Goal: Information Seeking & Learning: Compare options

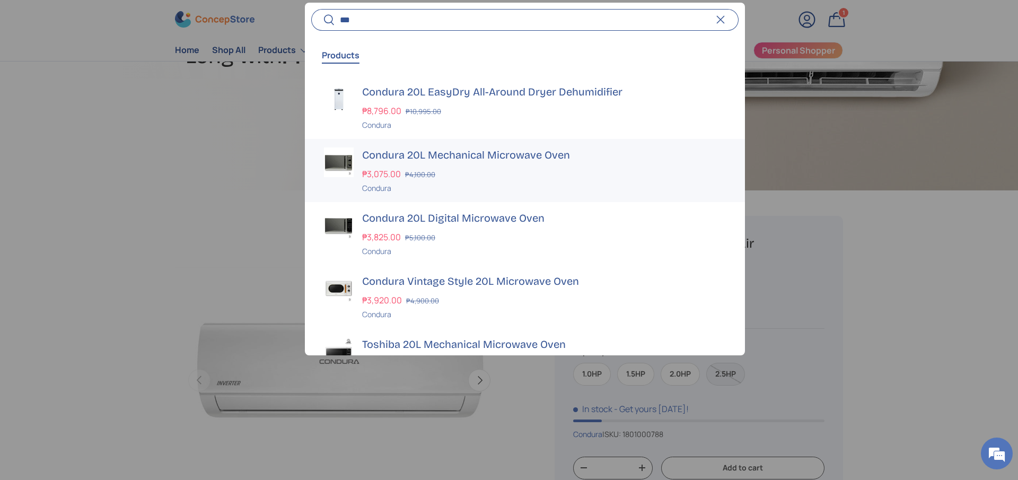
type input "***"
click at [444, 153] on h3 "Condura 20L Mechanical Microwave Oven" at bounding box center [544, 154] width 364 height 15
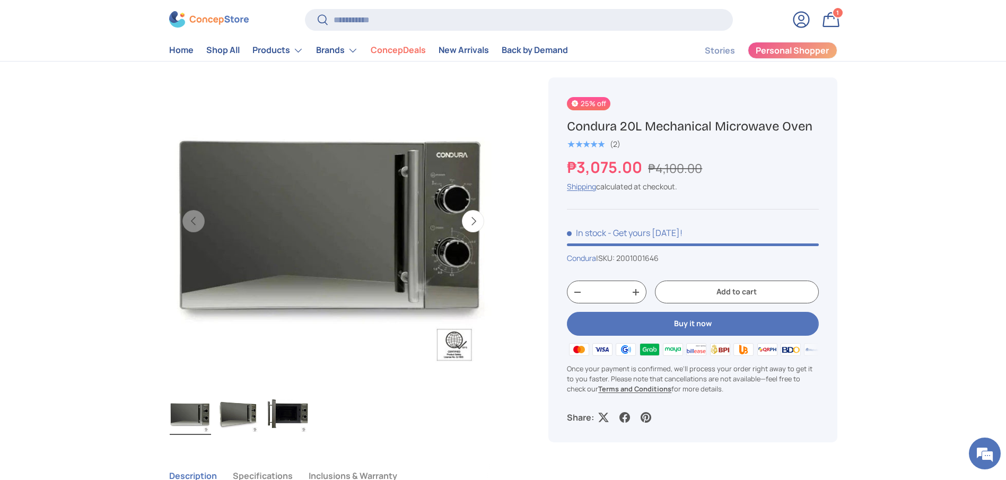
click at [634, 126] on h1 "Condura 20L Mechanical Microwave Oven" at bounding box center [692, 126] width 251 height 16
copy div "Condura 20L Mechanical Microwave Oven"
click at [459, 20] on input "Search" at bounding box center [518, 20] width 427 height 22
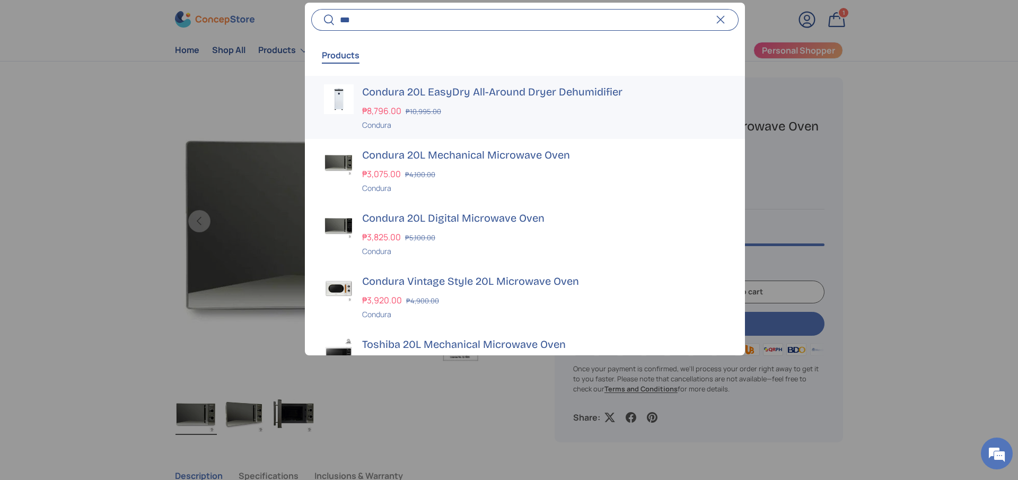
type input "***"
click at [454, 89] on h3 "Condura 20L EasyDry All-Around Dryer Dehumidifier" at bounding box center [544, 91] width 364 height 15
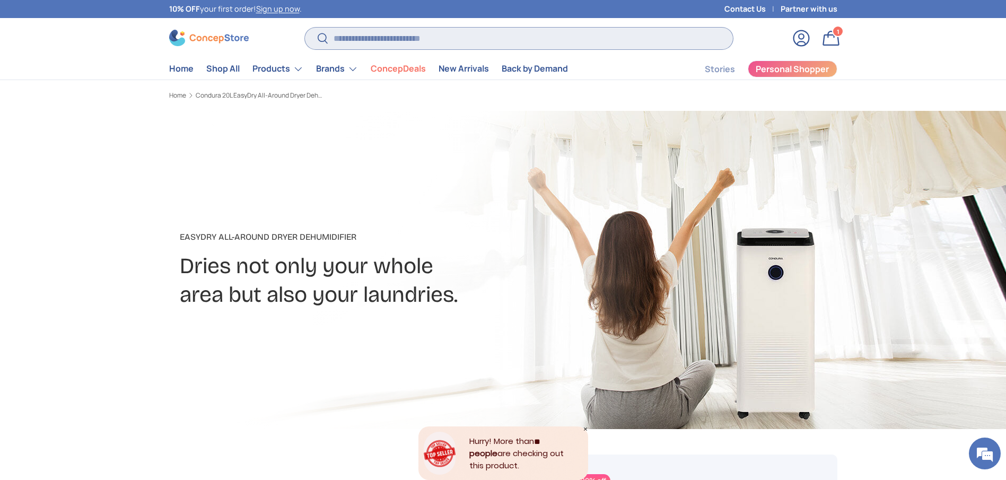
click at [364, 39] on input "Search" at bounding box center [518, 39] width 427 height 22
type input "*"
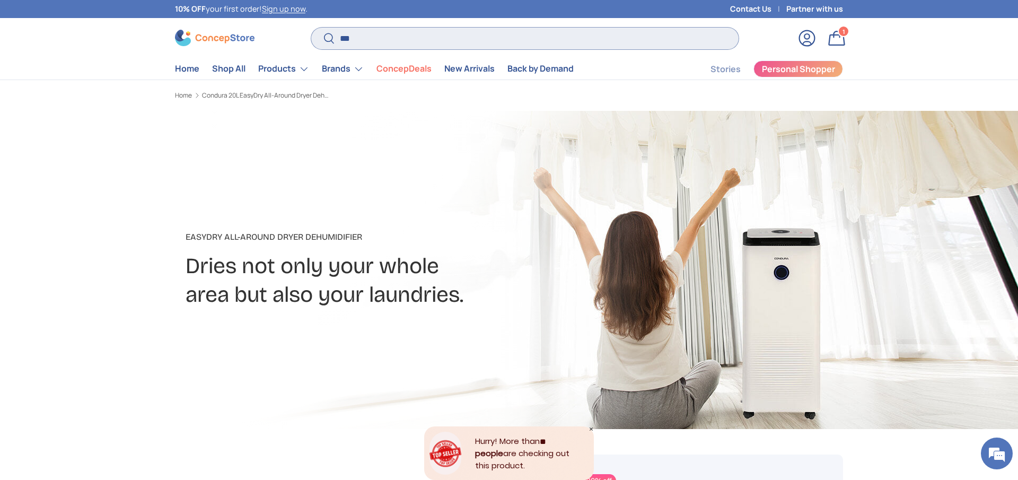
type input "***"
click at [311, 27] on button "Search" at bounding box center [323, 39] width 24 height 25
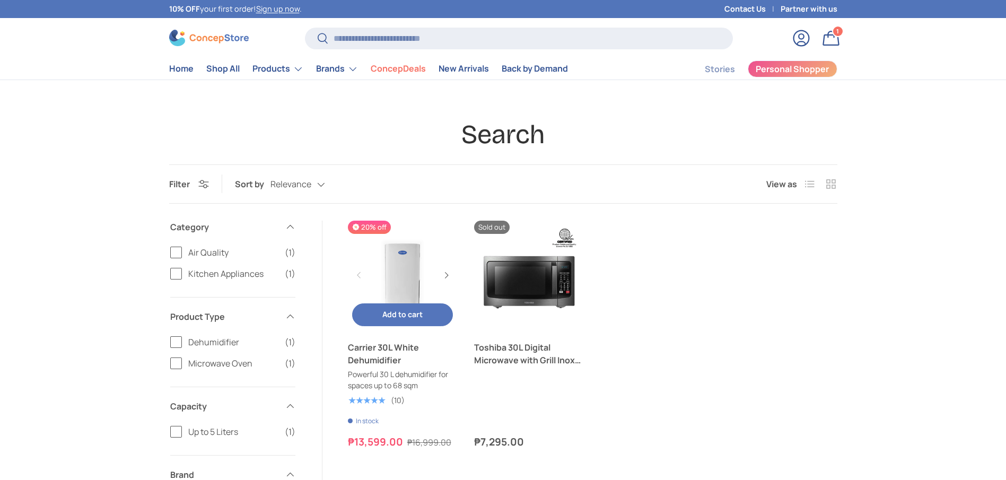
click at [386, 356] on link "Carrier 30L White Dehumidifier" at bounding box center [403, 353] width 110 height 25
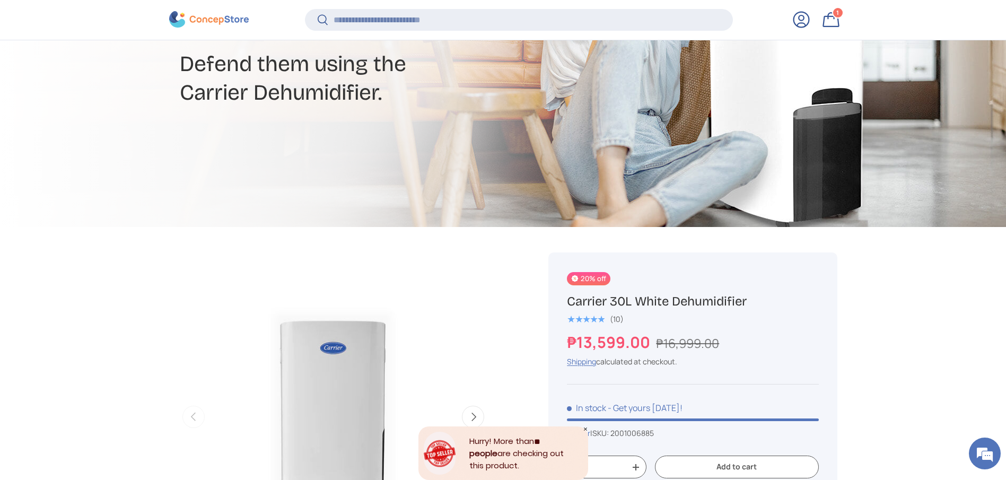
scroll to position [236, 0]
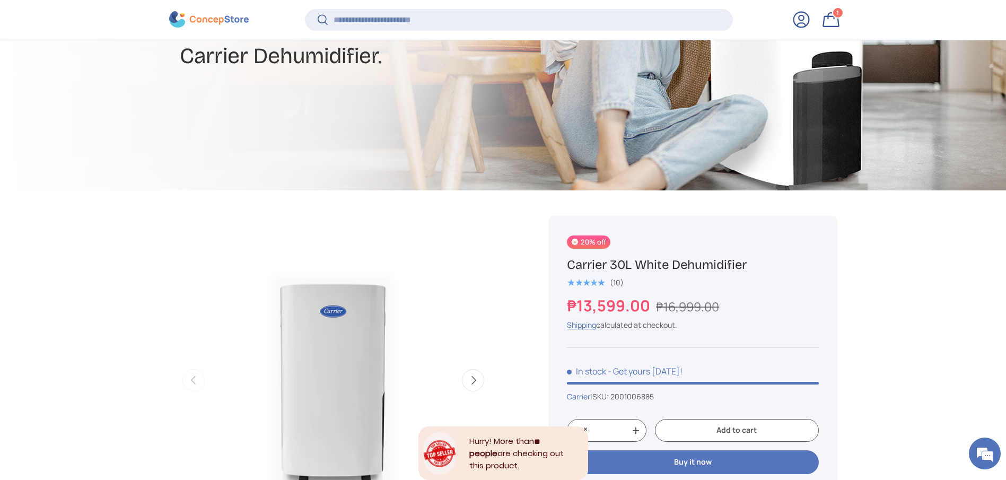
click at [645, 267] on h1 "Carrier 30L White Dehumidifier" at bounding box center [692, 265] width 251 height 16
copy div "Carrier 30L White Dehumidifier"
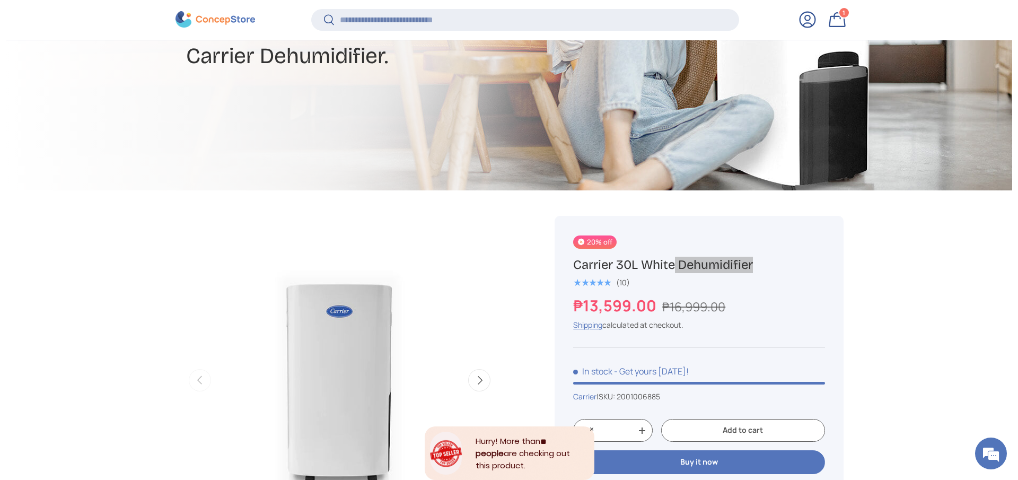
scroll to position [0, 0]
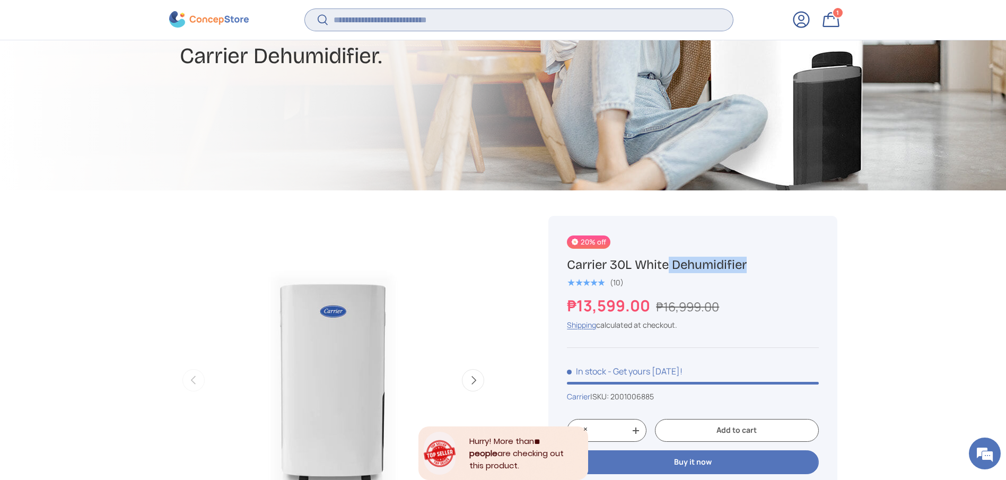
click at [380, 20] on input "Search" at bounding box center [518, 20] width 427 height 22
type input "***"
click at [305, 8] on button "Search" at bounding box center [317, 20] width 24 height 25
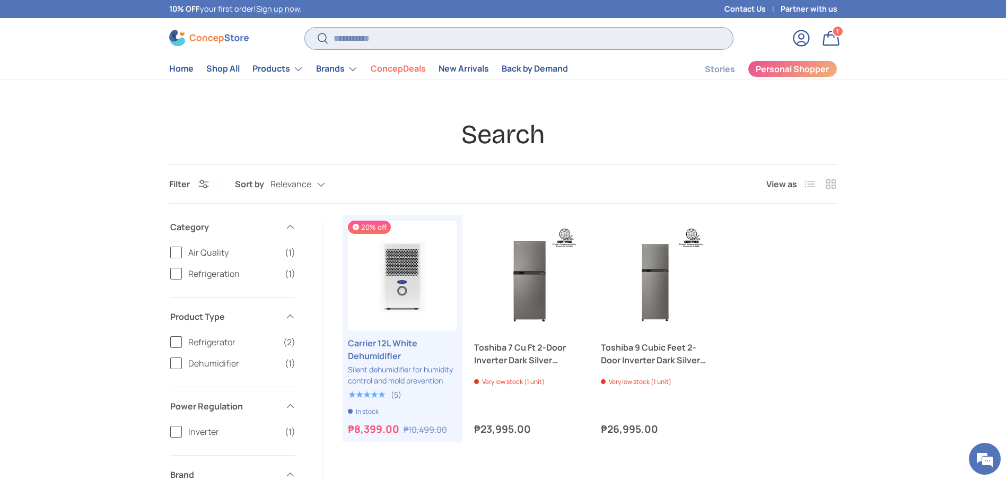
click at [407, 39] on input "Search" at bounding box center [518, 39] width 427 height 22
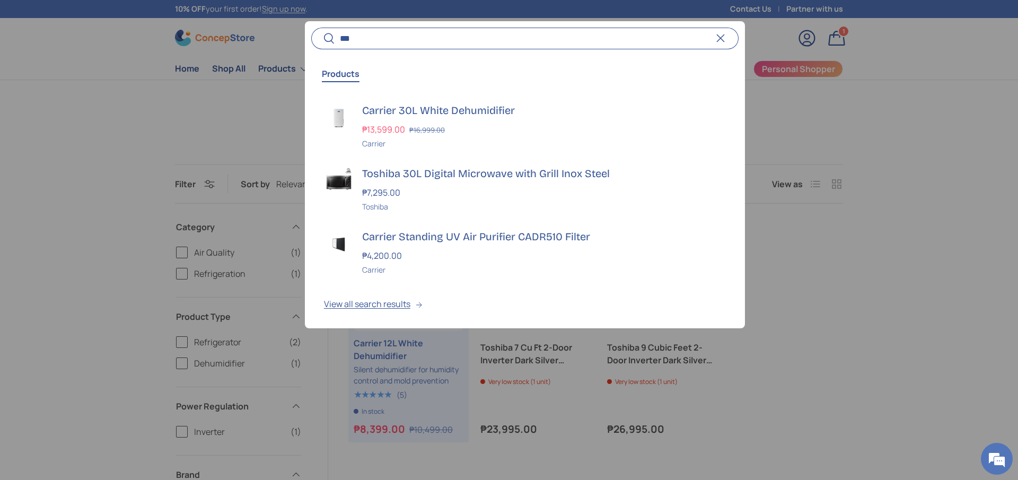
type input "***"
click at [311, 27] on button "Search" at bounding box center [323, 39] width 24 height 25
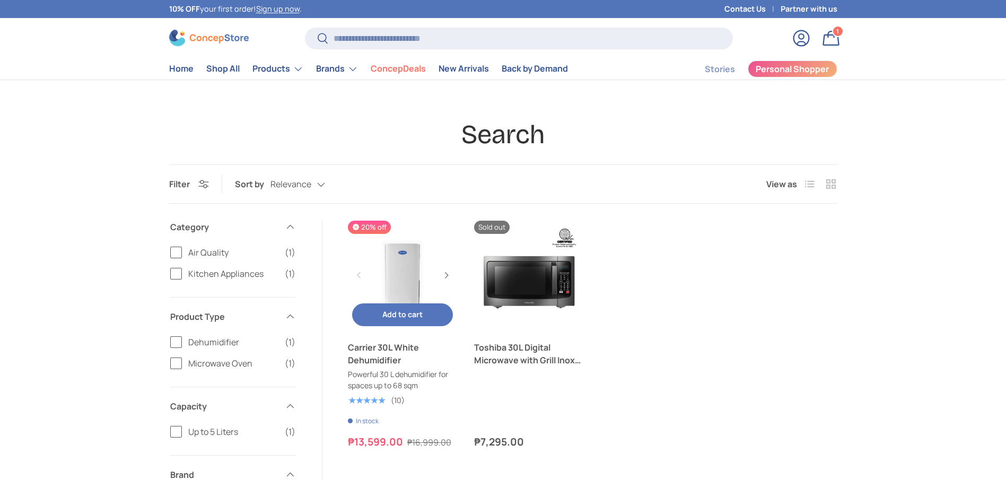
click at [379, 366] on link "Carrier 30L White Dehumidifier" at bounding box center [403, 353] width 110 height 25
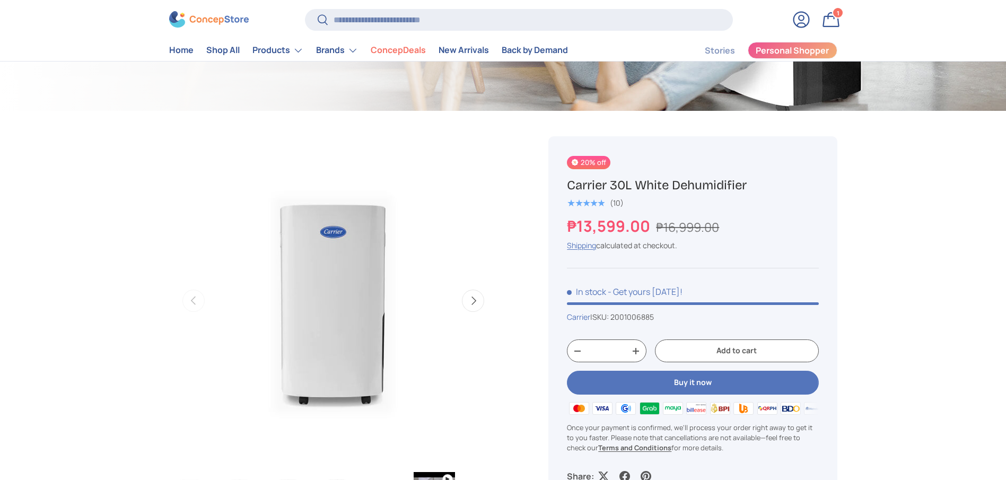
scroll to position [318, 0]
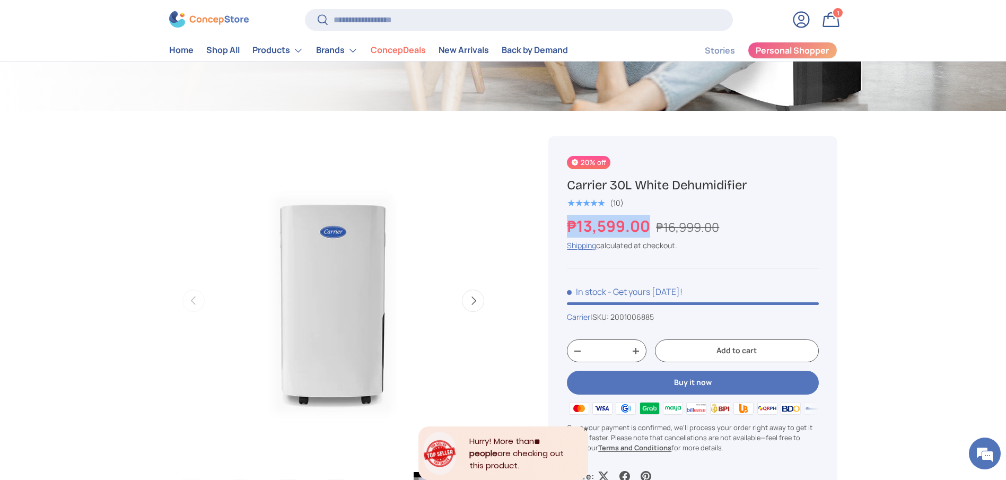
copy strong "₱13,599.00"
drag, startPoint x: 649, startPoint y: 227, endPoint x: 569, endPoint y: 223, distance: 80.2
click at [569, 223] on strong "₱13,599.00" at bounding box center [610, 225] width 86 height 21
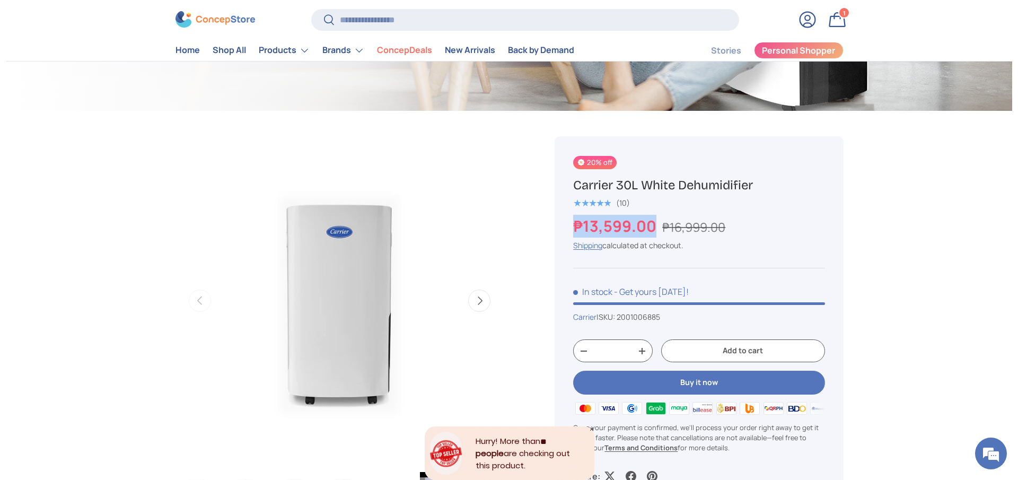
scroll to position [0, 0]
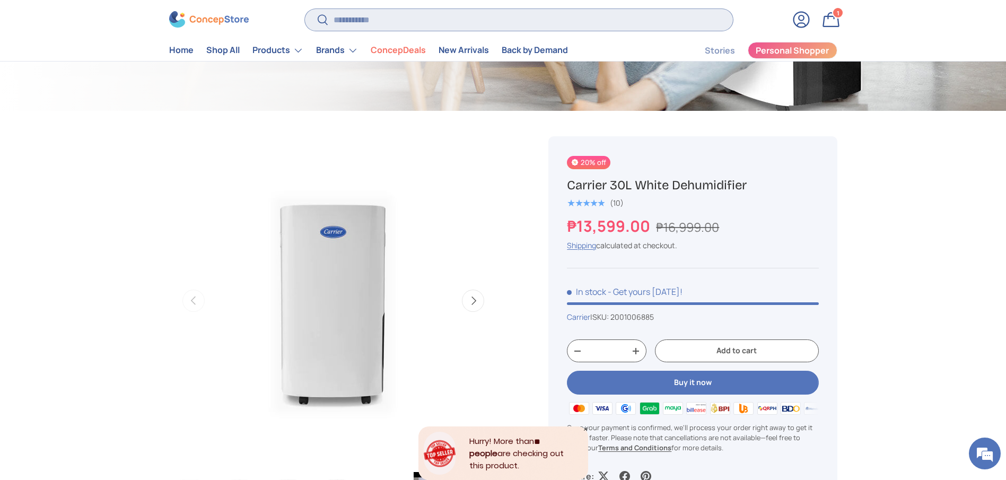
click at [465, 19] on input "Search" at bounding box center [518, 20] width 427 height 22
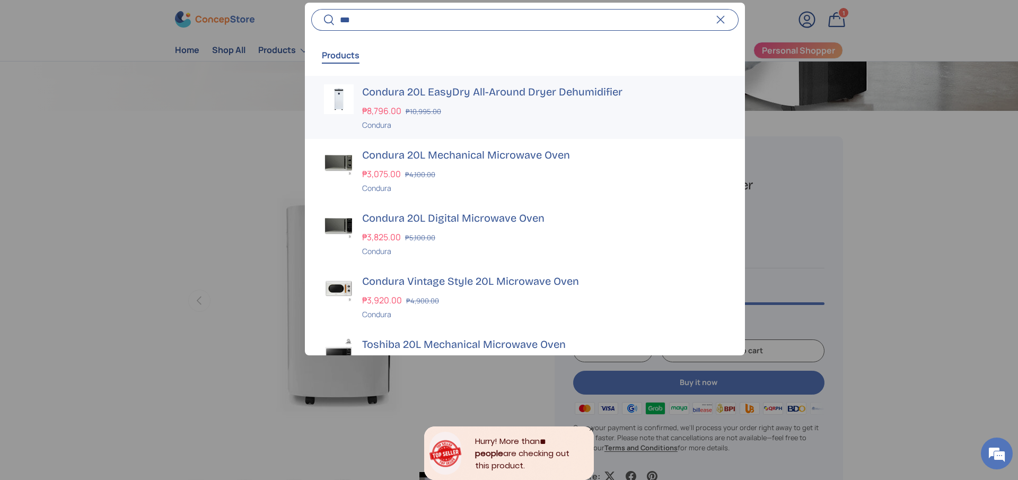
type input "***"
click at [415, 93] on h3 "Condura 20L EasyDry All-Around Dryer Dehumidifier" at bounding box center [544, 91] width 364 height 15
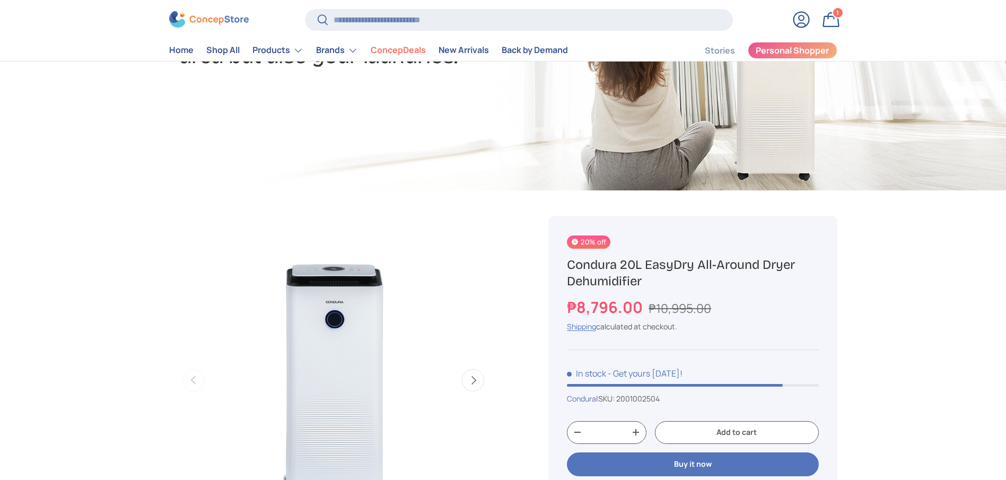
scroll to position [239, 0]
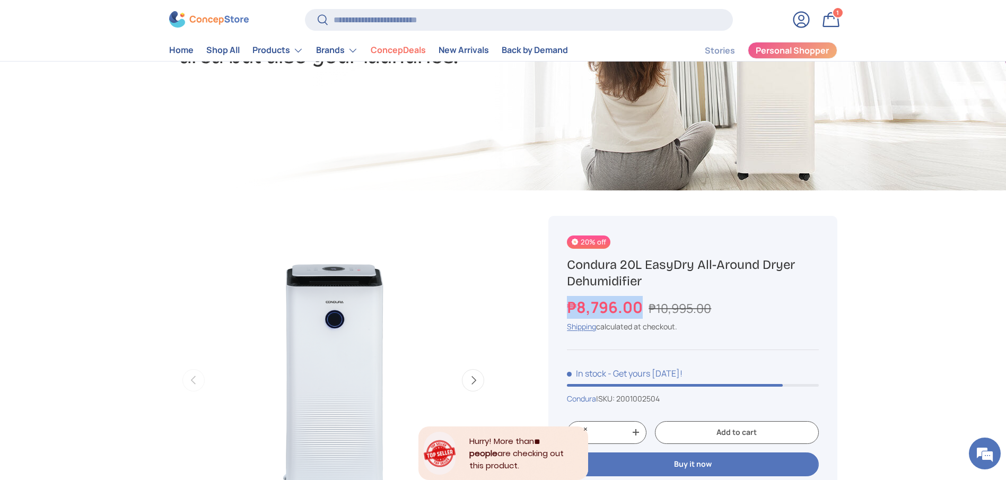
copy strong "₱8,796.00"
drag, startPoint x: 644, startPoint y: 307, endPoint x: 557, endPoint y: 305, distance: 87.0
click at [557, 305] on div "20% off Condura 20L EasyDry All-Around Dryer Dehumidifier ₱8,796.00 ₱10,995.00 …" at bounding box center [692, 399] width 288 height 367
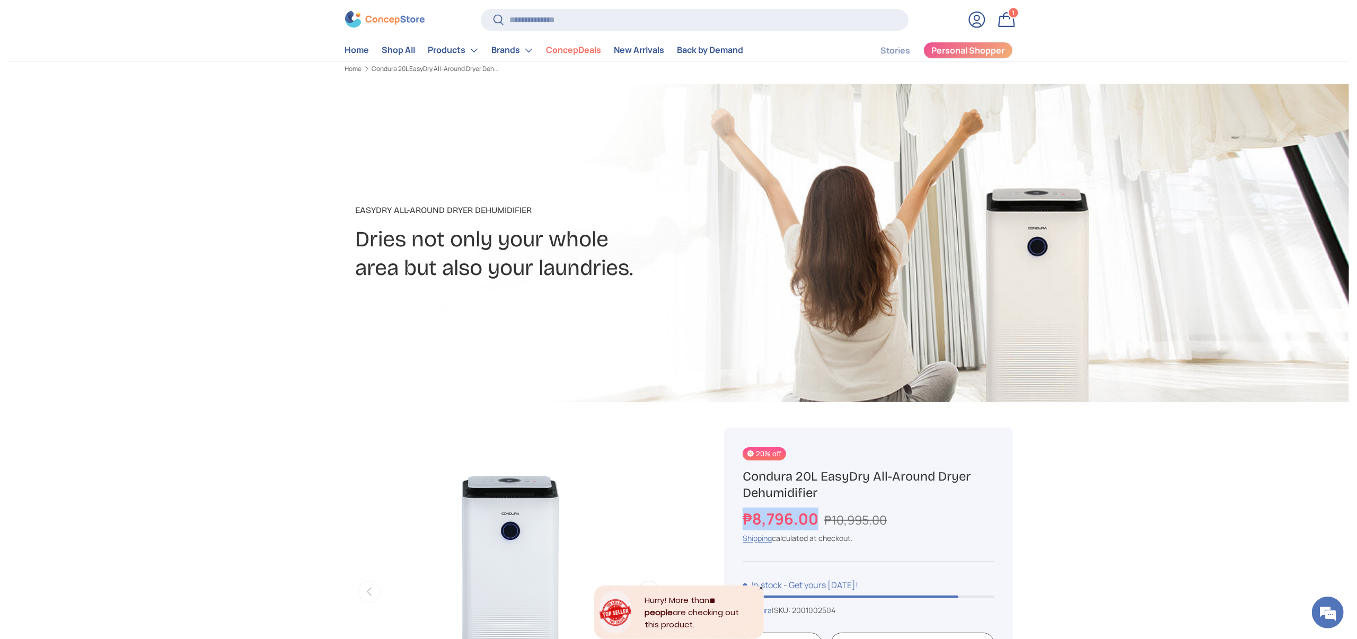
scroll to position [0, 0]
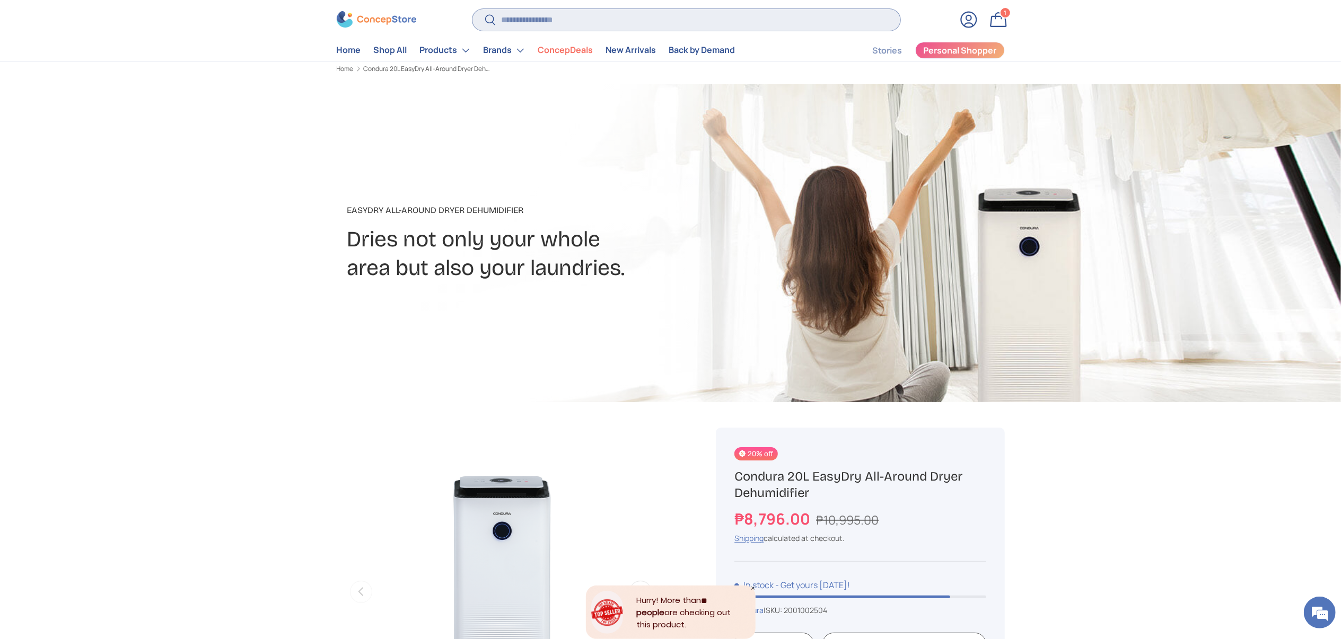
click at [602, 23] on input "Search" at bounding box center [685, 20] width 427 height 22
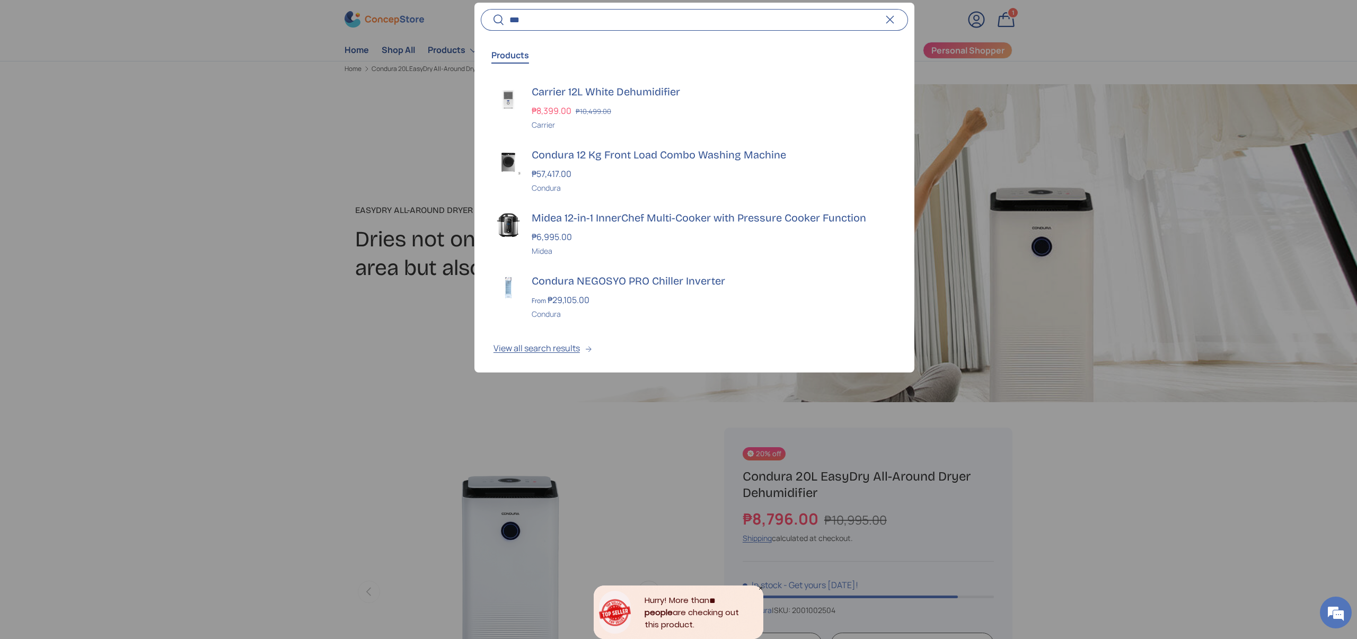
type input "***"
click at [481, 8] on button "Search" at bounding box center [493, 20] width 24 height 25
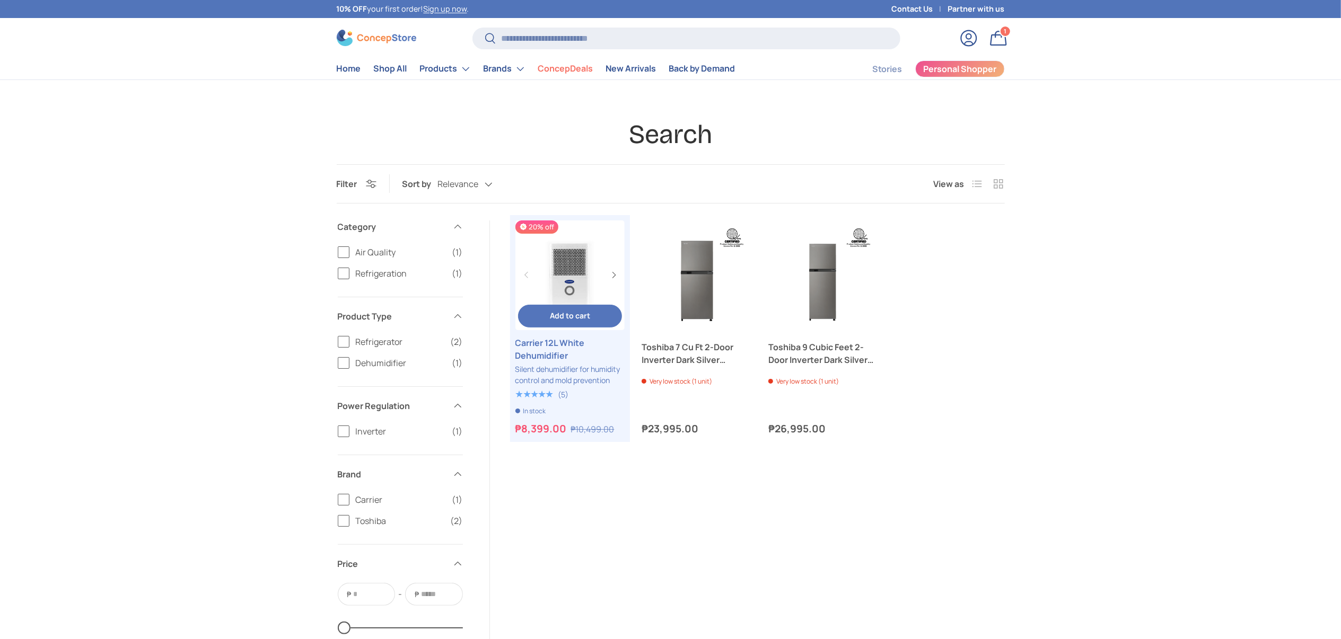
click at [557, 351] on link "Carrier 12L White Dehumidifier" at bounding box center [570, 349] width 110 height 25
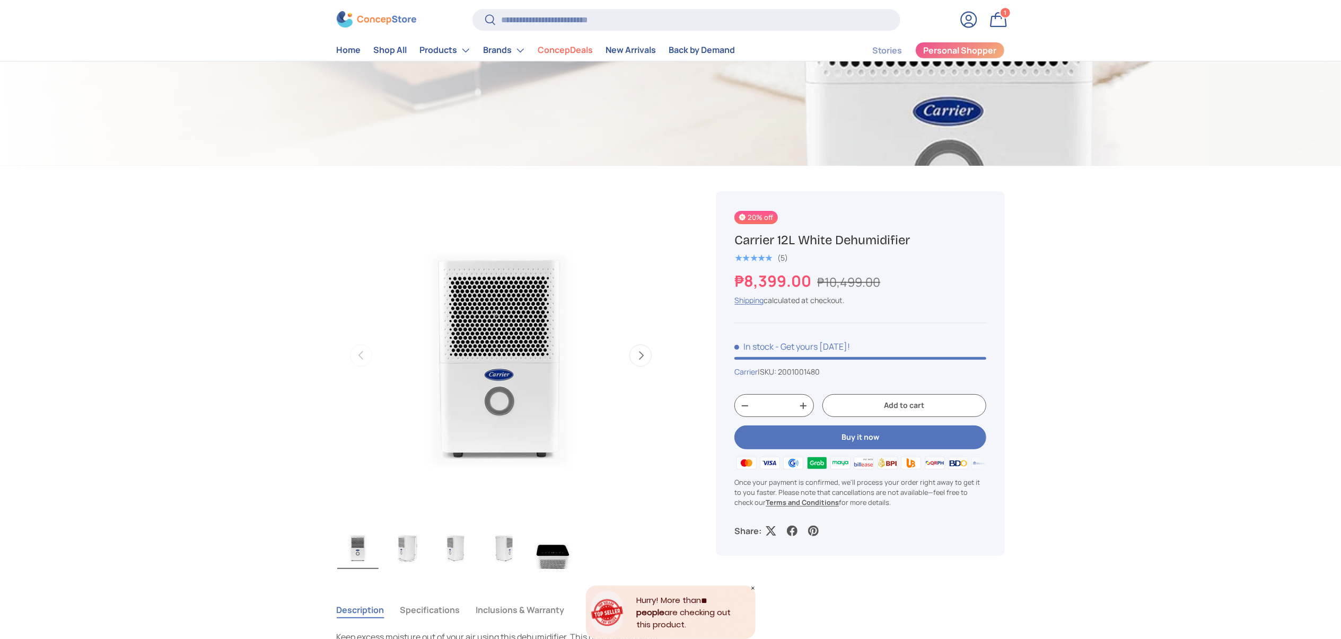
scroll to position [318, 0]
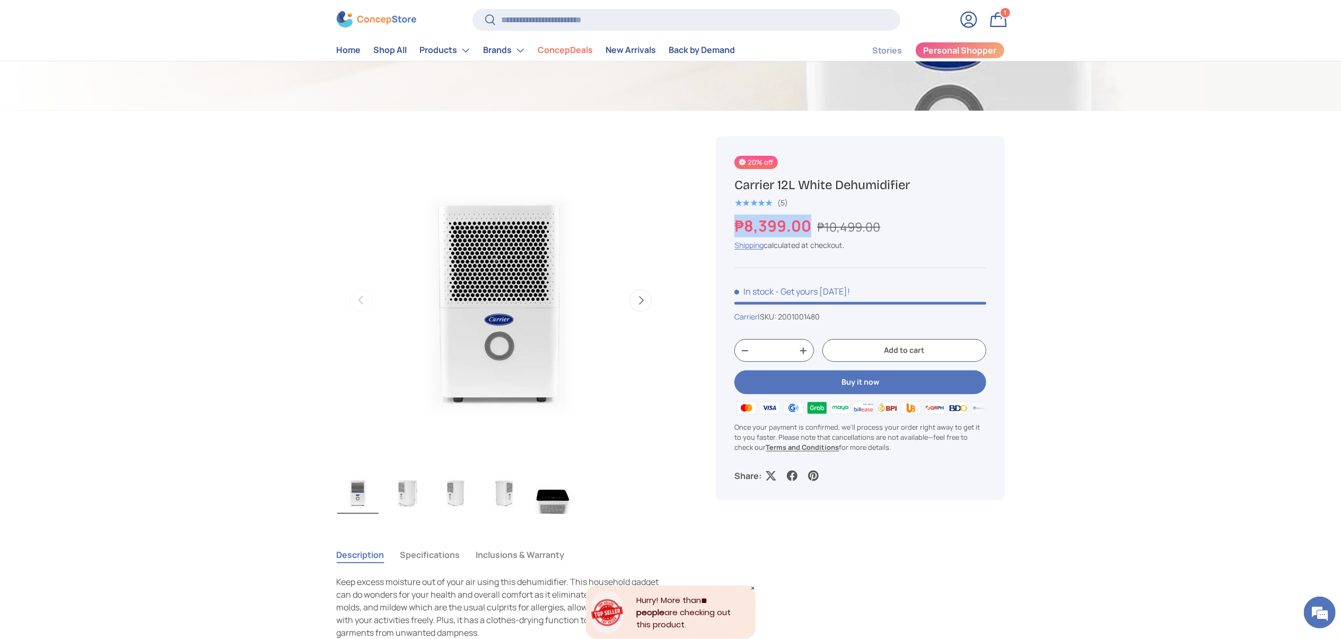
copy strong "₱8,399.00"
drag, startPoint x: 810, startPoint y: 227, endPoint x: 697, endPoint y: 227, distance: 113.5
click at [697, 227] on div "20% off Carrier 12L White Dehumidifier ★★★★★ (5) ₱8,399.00 ₱10,499.00 Unit pric…" at bounding box center [847, 542] width 314 height 862
click at [594, 27] on input "Search" at bounding box center [685, 20] width 427 height 22
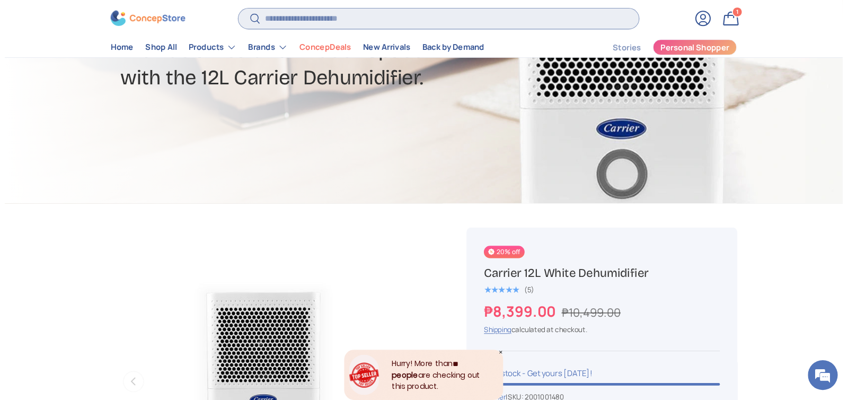
scroll to position [212, 0]
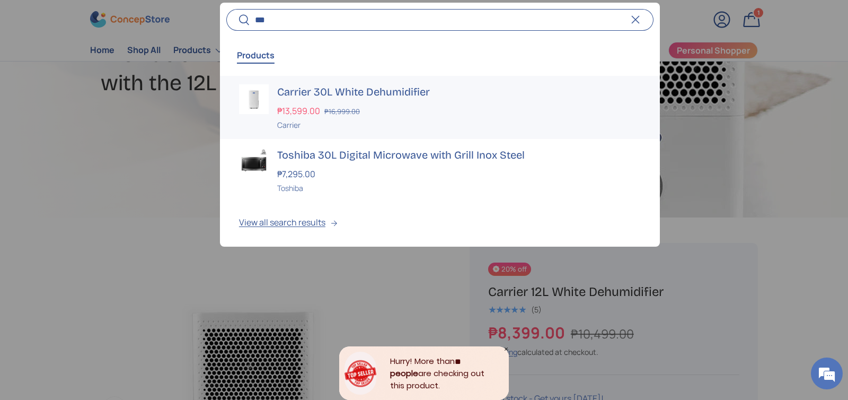
type input "***"
click at [318, 90] on h3 "Carrier 30L White Dehumidifier" at bounding box center [459, 91] width 364 height 15
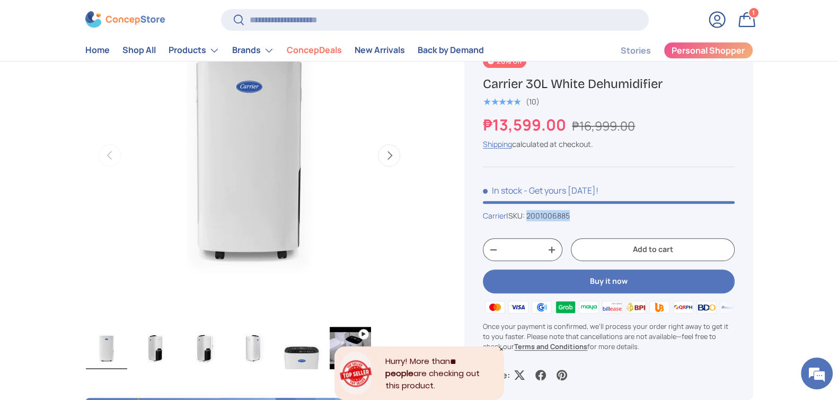
drag, startPoint x: 578, startPoint y: 214, endPoint x: 534, endPoint y: 213, distance: 43.5
click at [534, 213] on div "Carrier | SKU: 2001006885" at bounding box center [608, 215] width 251 height 11
copy span "2001006885"
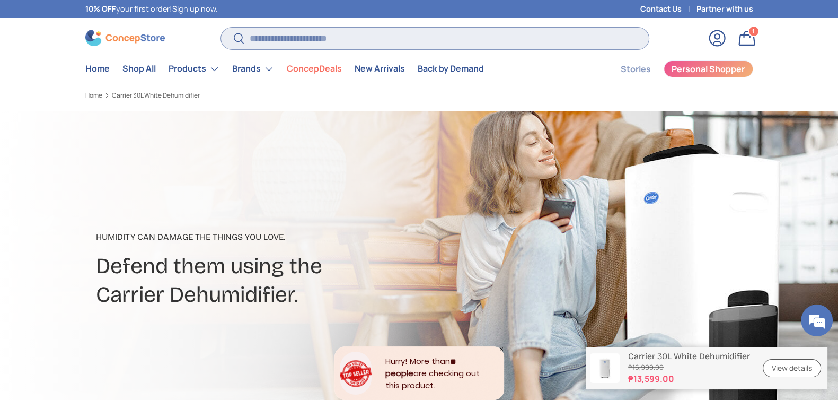
click at [309, 29] on input "Search" at bounding box center [434, 39] width 427 height 22
paste input "**********"
type input "**********"
click at [221, 27] on button "Search" at bounding box center [233, 39] width 24 height 25
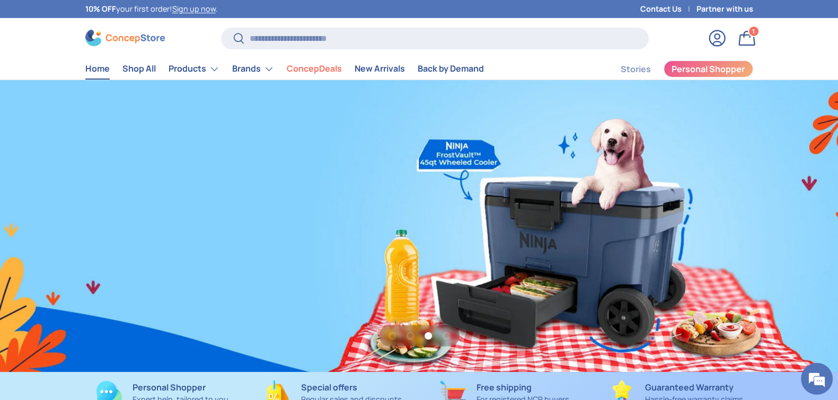
scroll to position [0, 2514]
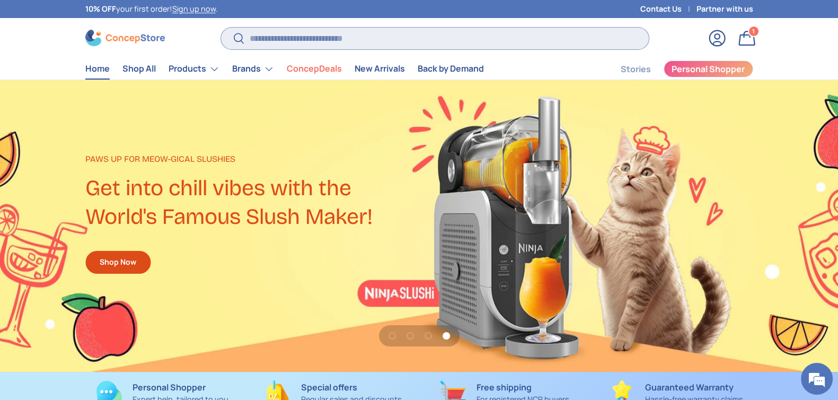
click at [283, 34] on input "Search" at bounding box center [434, 39] width 427 height 22
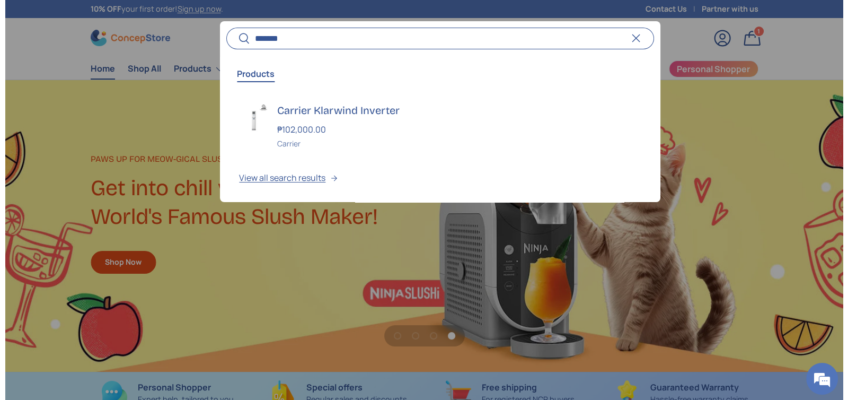
scroll to position [0, 2545]
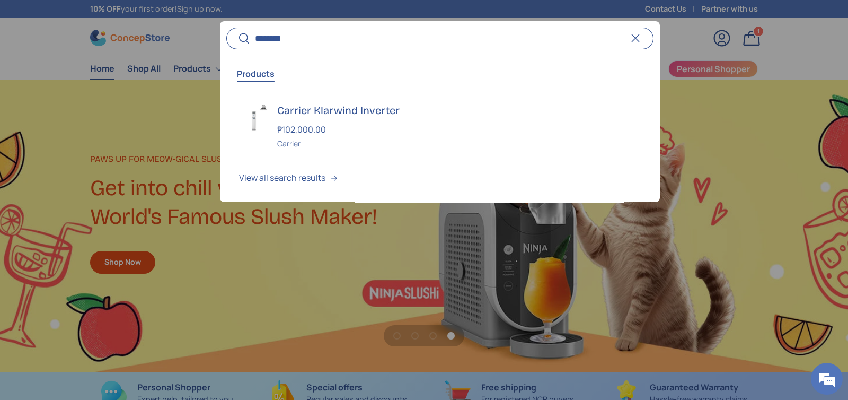
click at [282, 39] on input "********" at bounding box center [439, 39] width 427 height 22
click at [283, 39] on input "********" at bounding box center [439, 39] width 427 height 22
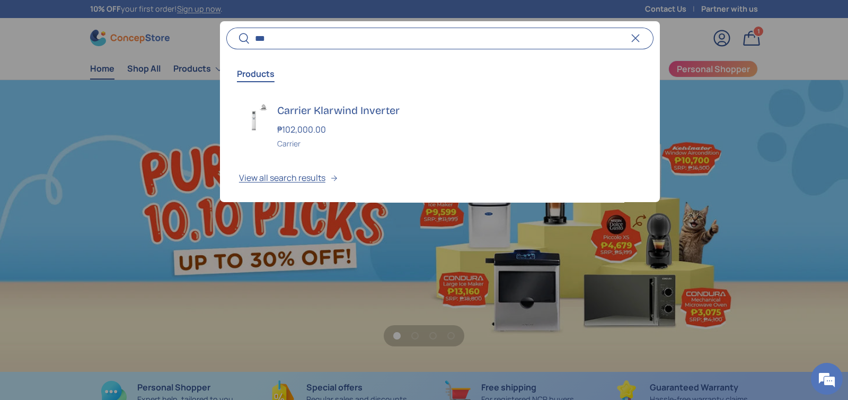
scroll to position [0, 0]
type input "****"
click at [226, 27] on button "Search" at bounding box center [238, 39] width 24 height 25
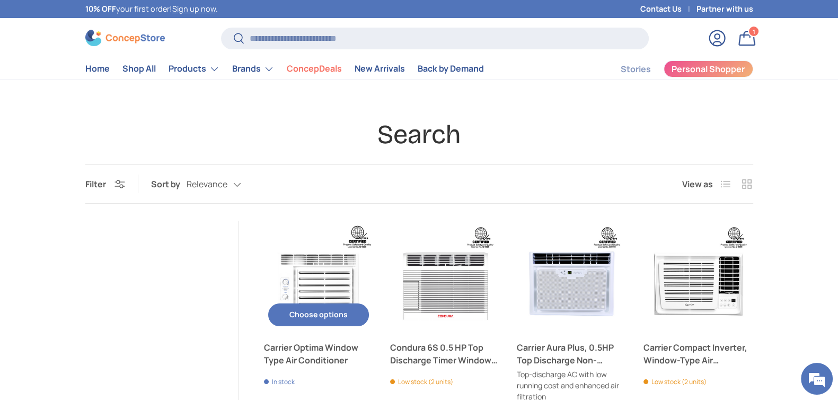
click at [300, 346] on link "Carrier Optima Window Type Air Conditioner" at bounding box center [319, 353] width 110 height 25
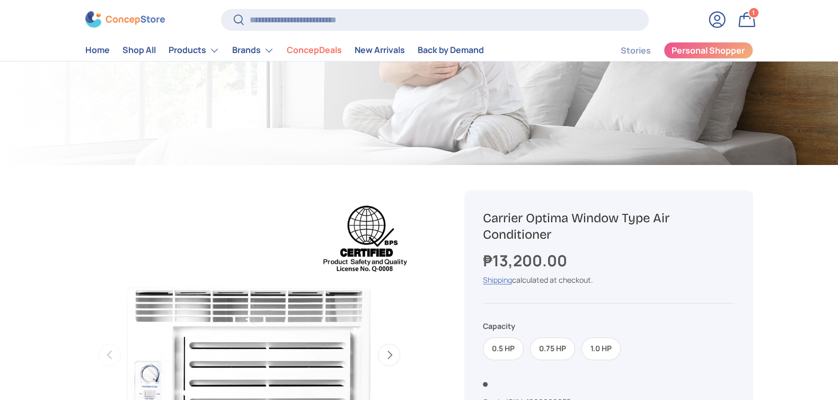
scroll to position [265, 0]
click at [596, 348] on label "1.0 HP" at bounding box center [601, 348] width 39 height 23
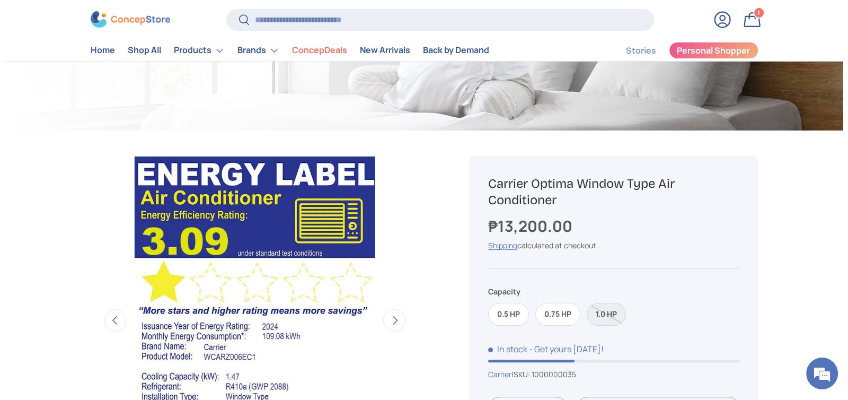
scroll to position [329, 0]
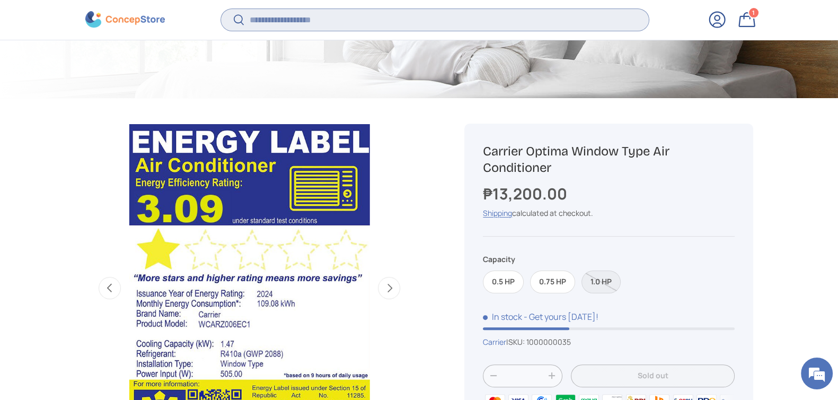
click at [352, 17] on input "Search" at bounding box center [434, 20] width 427 height 22
paste input "**********"
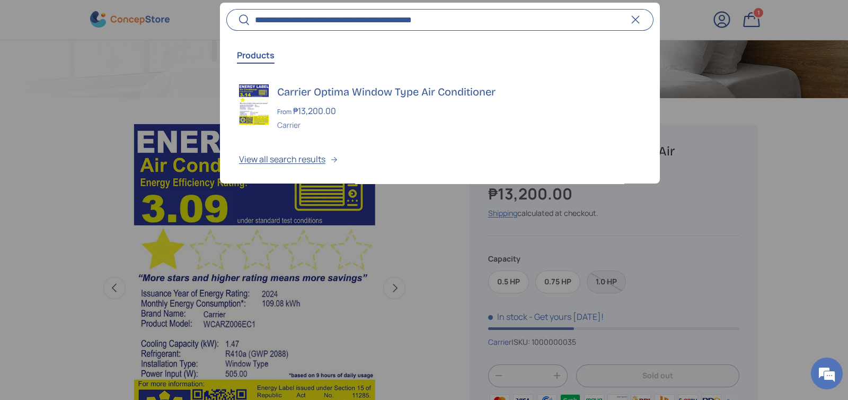
type input "**********"
click at [424, 93] on h3 "Carrier Optima Window Type Air Conditioner" at bounding box center [459, 91] width 364 height 15
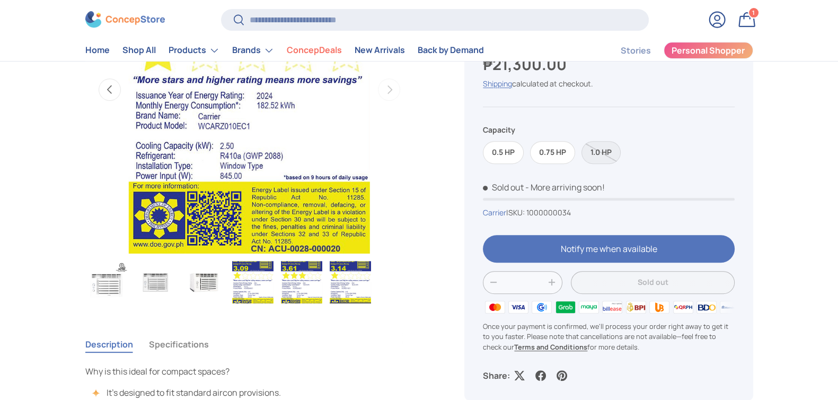
scroll to position [530, 0]
click at [341, 20] on input "Search" at bounding box center [434, 20] width 427 height 22
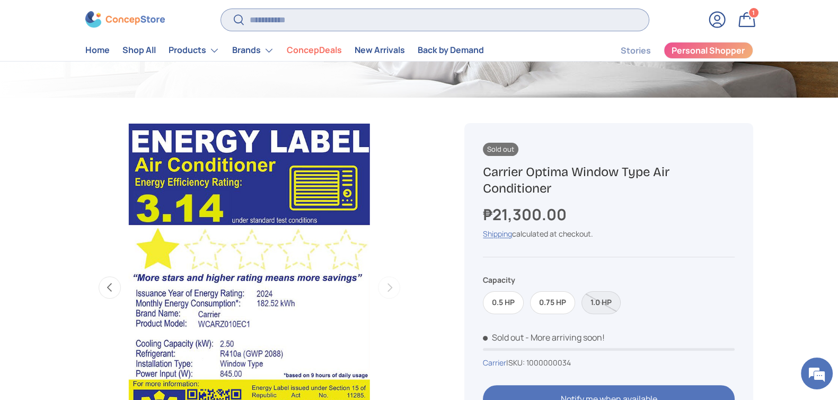
scroll to position [331, 0]
click at [553, 302] on label "0.75 HP" at bounding box center [552, 302] width 45 height 23
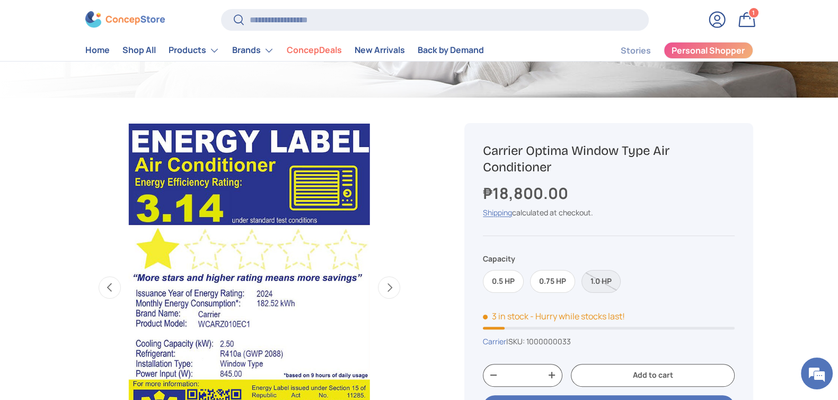
scroll to position [0, 1336]
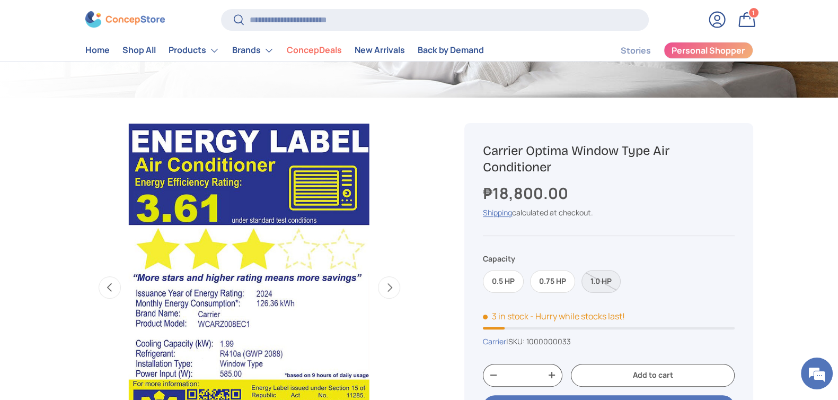
click at [596, 285] on label "1.0 HP" at bounding box center [601, 281] width 39 height 23
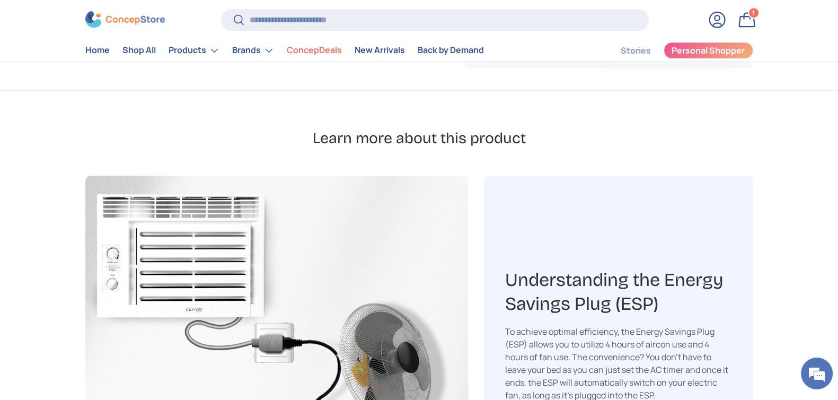
scroll to position [596, 0]
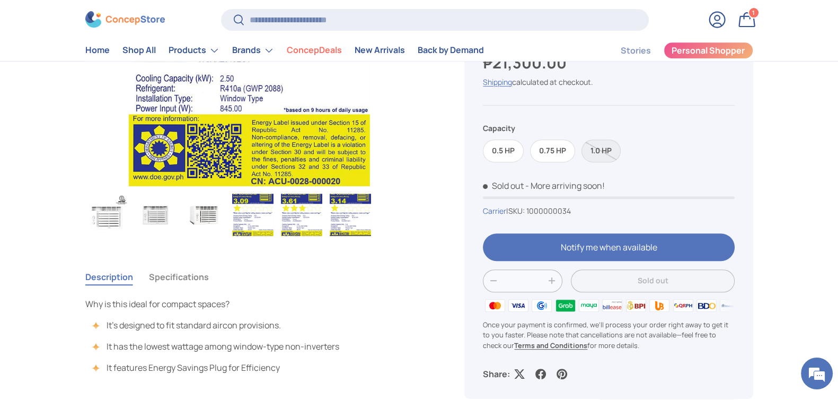
click at [183, 275] on button "Specifications" at bounding box center [179, 277] width 60 height 24
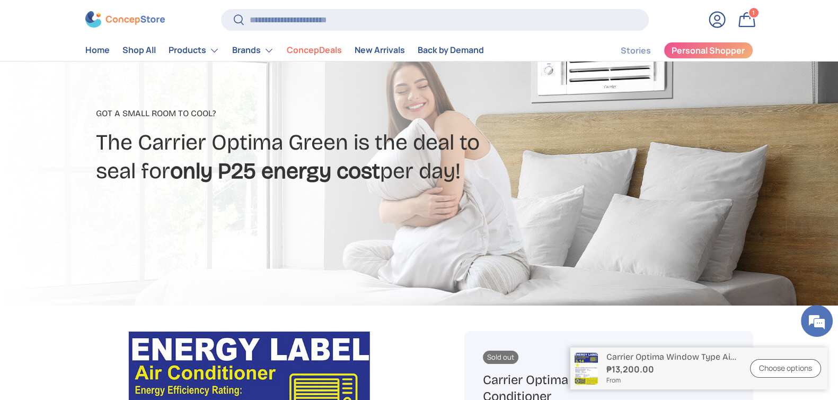
scroll to position [2, 0]
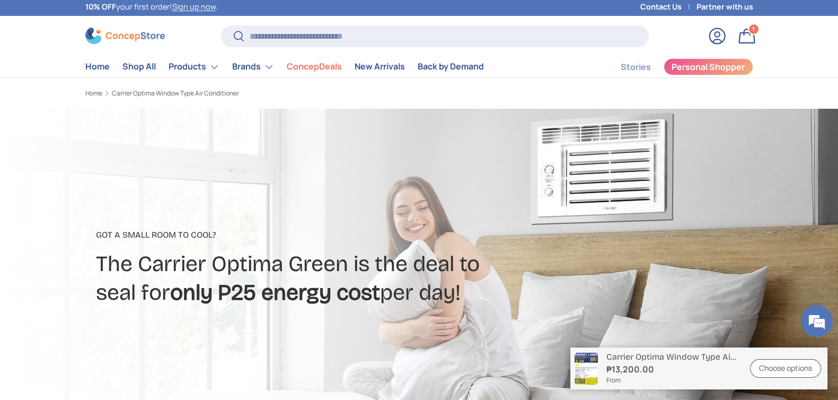
copy h2 "The Carrier Optima Green is the deal to seal for only P25 energy cost per day!"
drag, startPoint x: 485, startPoint y: 291, endPoint x: 101, endPoint y: 248, distance: 386.8
click at [101, 248] on div "Got a small room to cool? The Carrier Optima Green is the deal to seal for only…" at bounding box center [299, 268] width 428 height 100
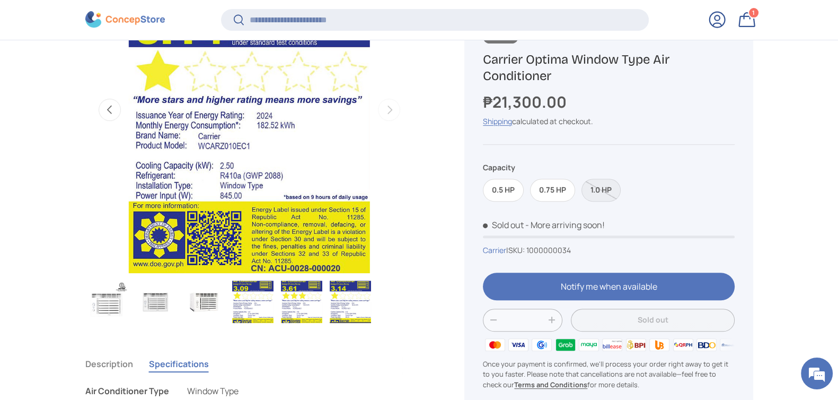
scroll to position [461, 0]
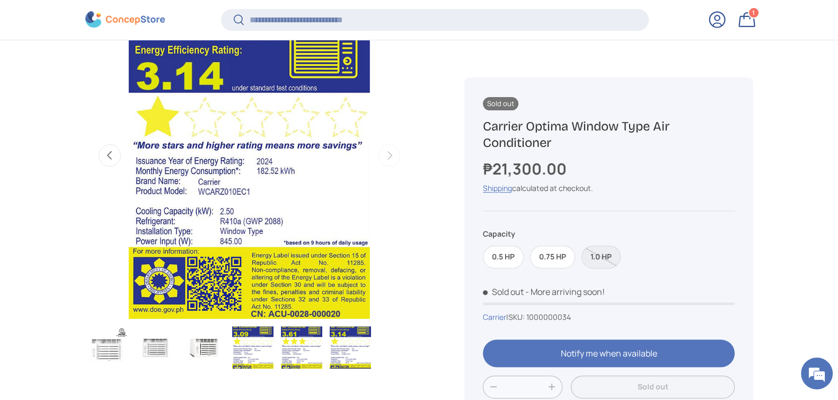
drag, startPoint x: 126, startPoint y: 173, endPoint x: 363, endPoint y: 173, distance: 237.0
click at [356, 173] on div "Previous Next Loading..." at bounding box center [249, 155] width 329 height 329
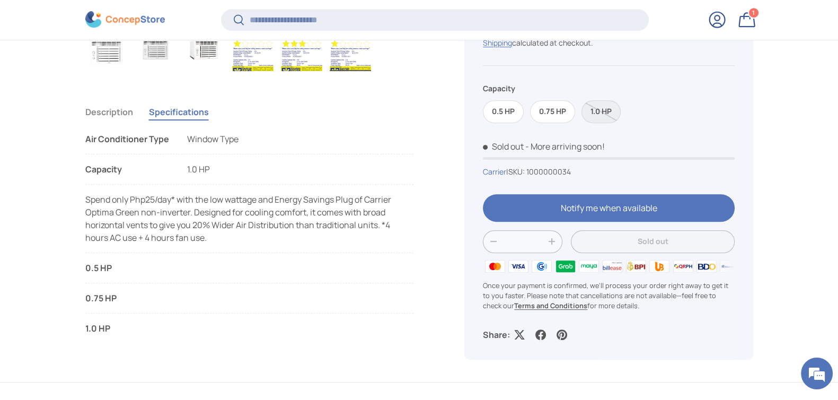
scroll to position [793, 0]
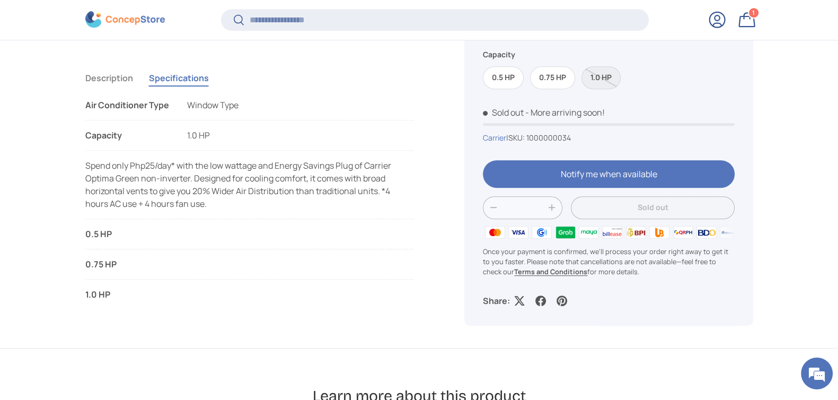
click at [199, 288] on li "1.0 HP AC Unit (W x H x D) in mm 470 x 354 x 500 mm Power Input (W) 850 Watts C…" at bounding box center [249, 294] width 329 height 13
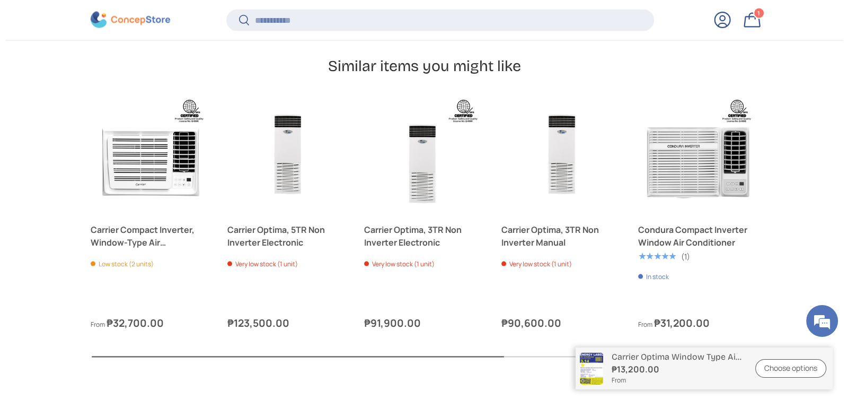
scroll to position [2581, 0]
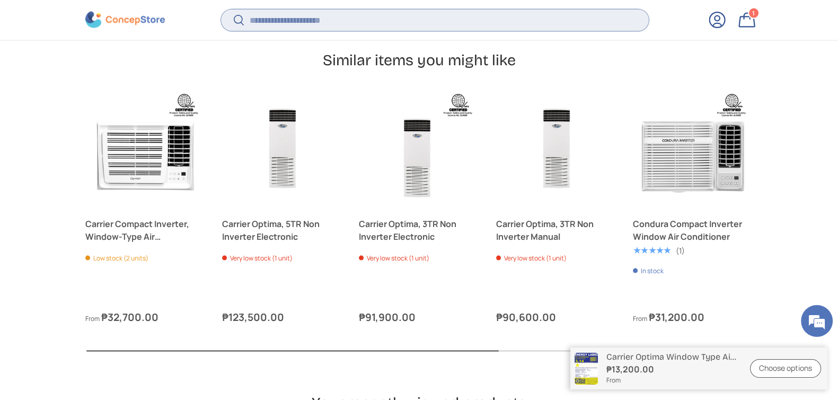
click at [330, 30] on input "Search" at bounding box center [434, 20] width 427 height 22
type input "********"
click at [221, 8] on button "Search" at bounding box center [233, 20] width 24 height 25
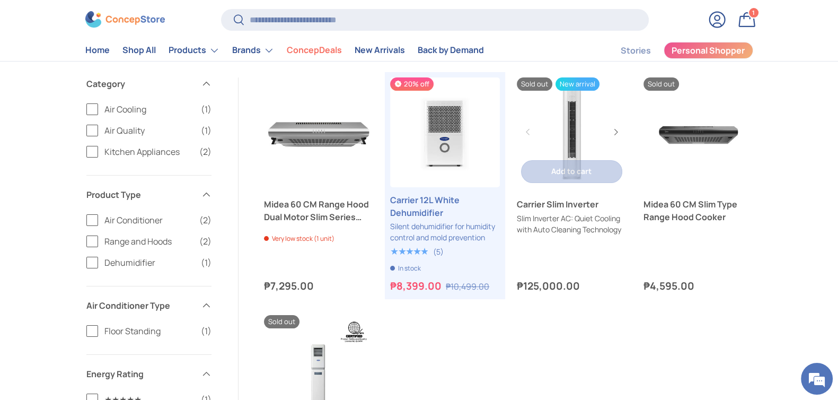
scroll to position [132, 0]
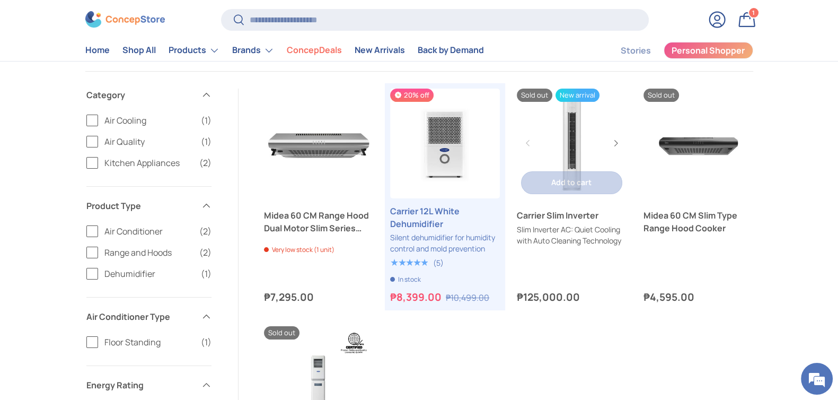
click at [548, 212] on link "Carrier Slim Inverter" at bounding box center [572, 215] width 110 height 13
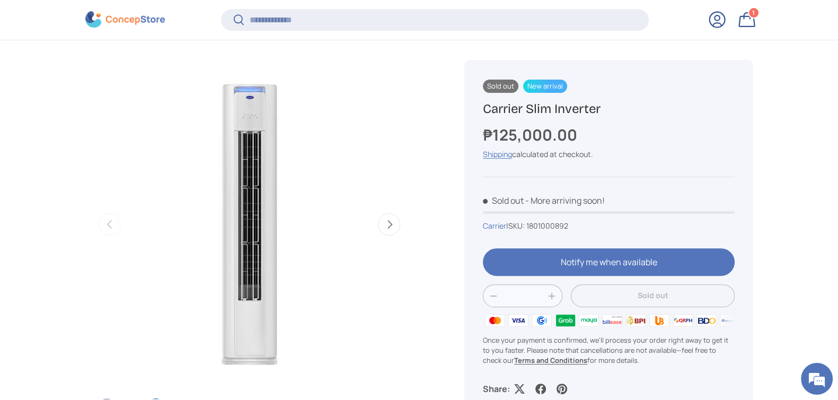
scroll to position [395, 0]
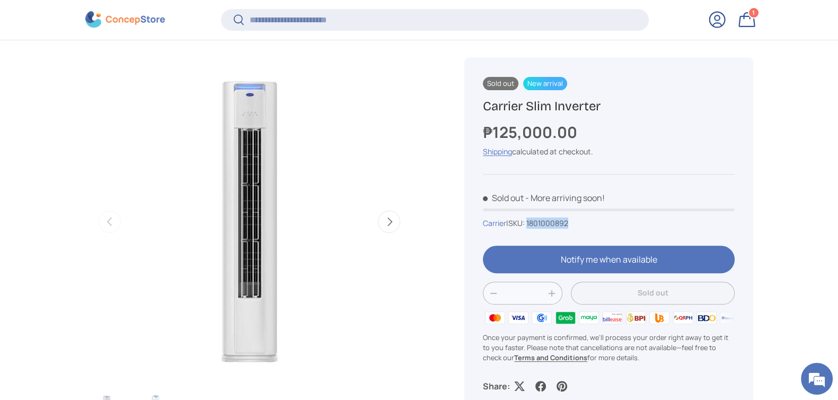
drag, startPoint x: 578, startPoint y: 221, endPoint x: 532, endPoint y: 217, distance: 46.3
click at [532, 217] on div "Carrier | SKU: 1801000892" at bounding box center [608, 222] width 251 height 11
copy span "1801000892"
click at [543, 104] on h1 "Carrier Slim Inverter" at bounding box center [608, 106] width 251 height 16
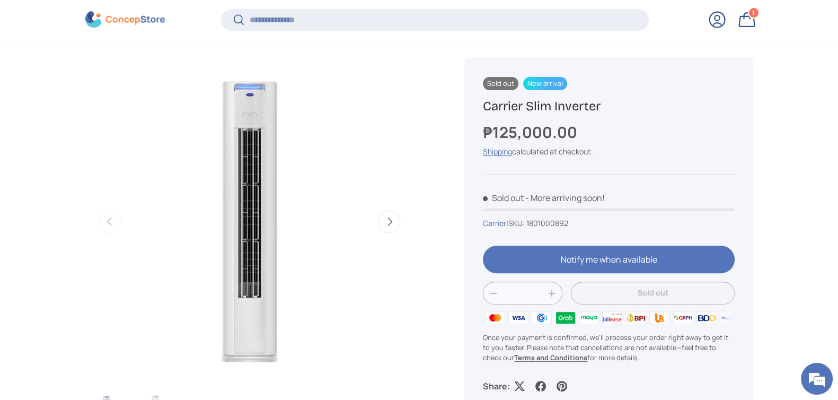
click at [543, 104] on h1 "Carrier Slim Inverter" at bounding box center [608, 106] width 251 height 16
copy div "Carrier Slim Inverter"
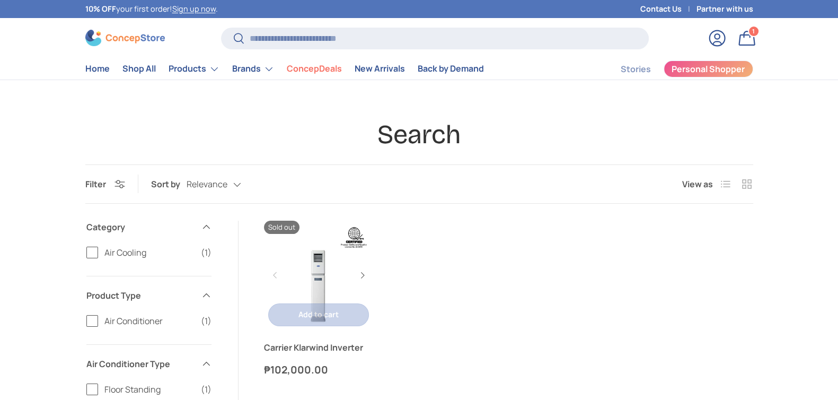
click at [304, 349] on link "Carrier Klarwind Inverter" at bounding box center [319, 347] width 110 height 13
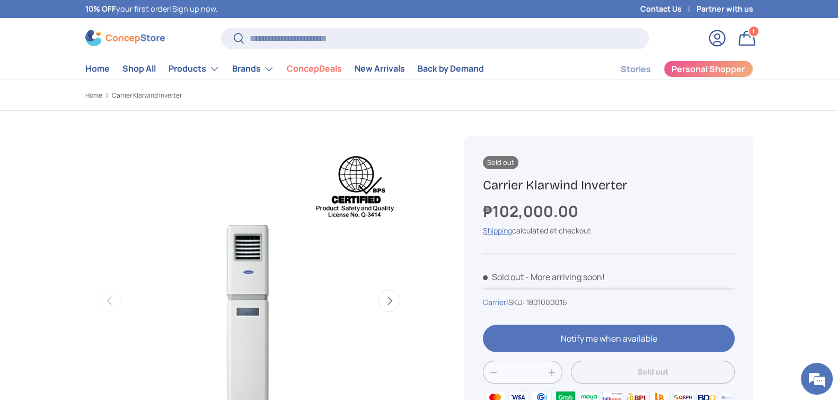
click at [560, 188] on h1 "Carrier Klarwind Inverter" at bounding box center [608, 185] width 251 height 16
click at [561, 188] on h1 "Carrier Klarwind Inverter" at bounding box center [608, 185] width 251 height 16
copy div "Carrier Klarwind Inverter"
drag, startPoint x: 578, startPoint y: 294, endPoint x: 532, endPoint y: 302, distance: 46.3
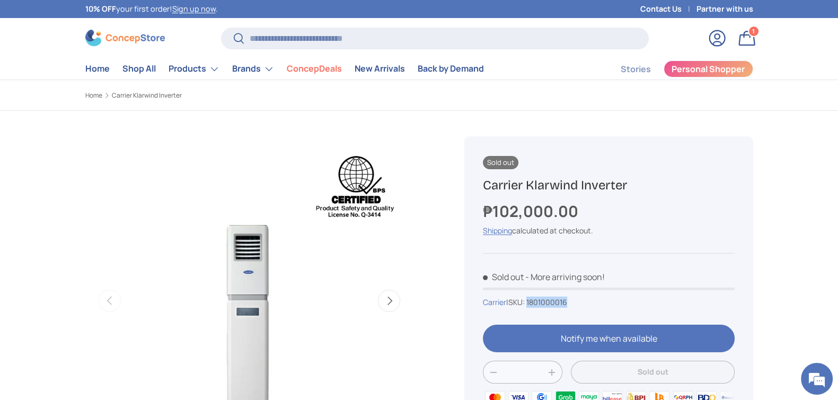
click at [532, 302] on div "Sold out Carrier Klarwind Inverter ₱102,000.00 Unit price / Unavailable Shippin…" at bounding box center [608, 313] width 288 height 354
copy span "1801000016"
click at [371, 40] on input "Search" at bounding box center [434, 39] width 427 height 22
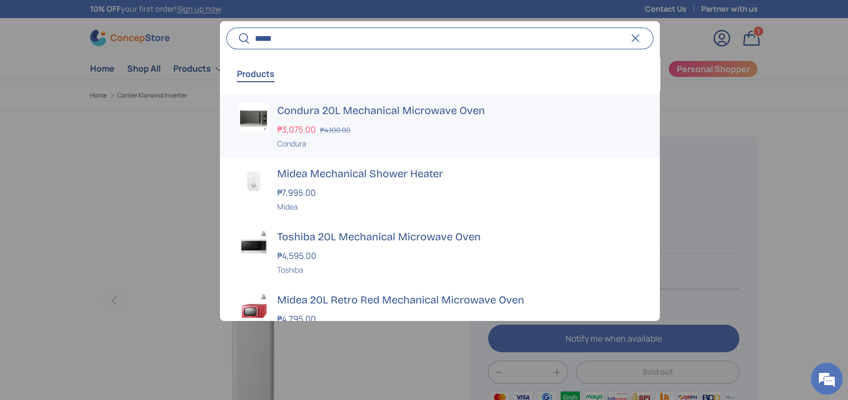
type input "*****"
click at [377, 106] on h3 "Condura 20L Mechanical Microwave Oven" at bounding box center [459, 110] width 364 height 15
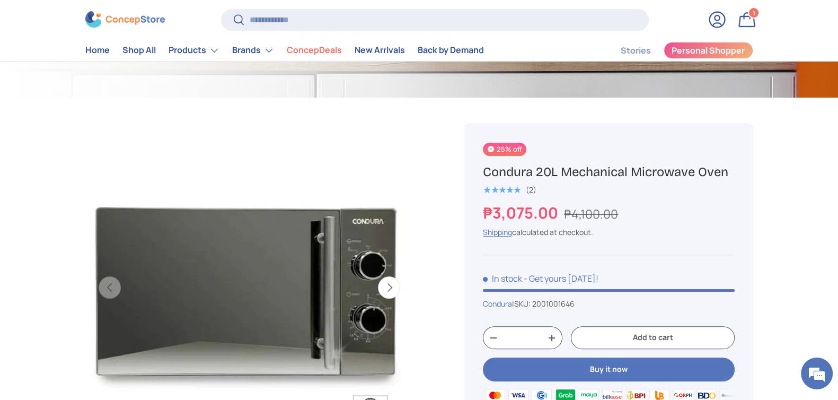
click at [635, 171] on h1 "Condura 20L Mechanical Microwave Oven" at bounding box center [608, 172] width 251 height 16
copy div "Condura 20L Mechanical Microwave Oven"
drag, startPoint x: 555, startPoint y: 212, endPoint x: 448, endPoint y: 212, distance: 107.1
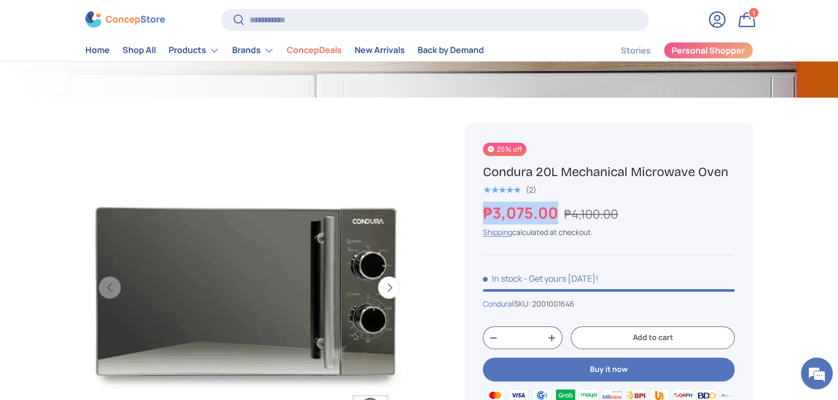
copy strong "₱3,075.00"
click at [334, 14] on input "Search" at bounding box center [434, 20] width 427 height 22
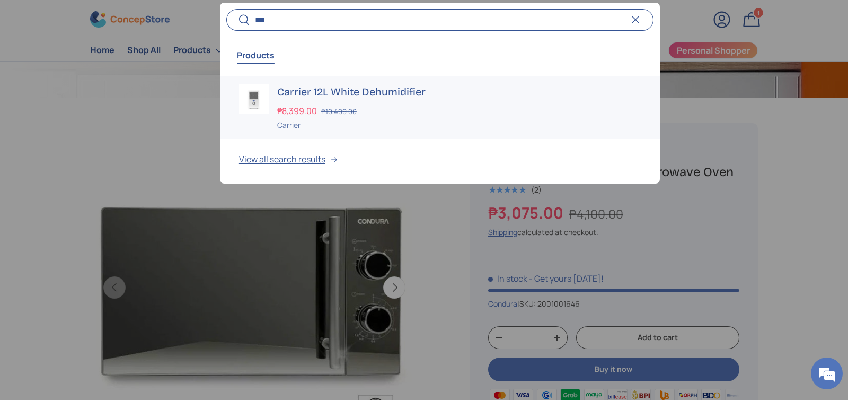
type input "***"
click at [361, 96] on h3 "Carrier 12L White Dehumidifier" at bounding box center [459, 91] width 364 height 15
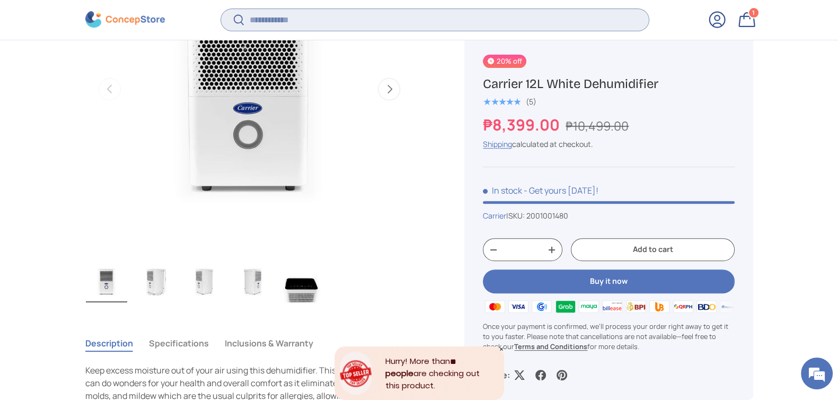
click at [351, 18] on input "Search" at bounding box center [434, 20] width 427 height 22
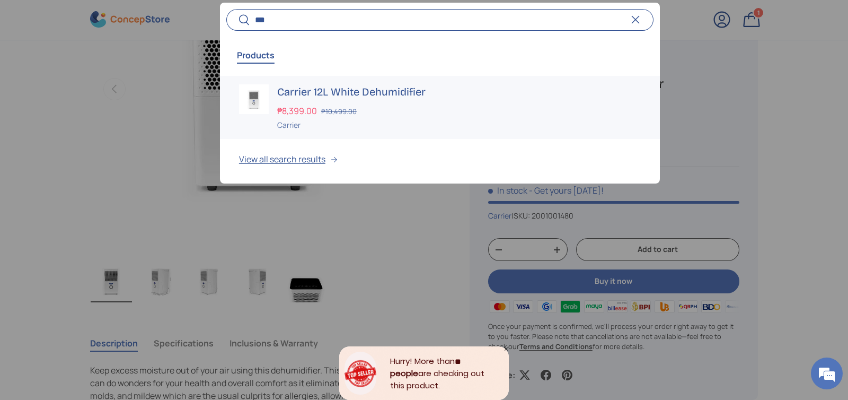
type input "***"
click at [376, 96] on h3 "Carrier 12L White Dehumidifier" at bounding box center [459, 91] width 364 height 15
